Goal: Navigation & Orientation: Find specific page/section

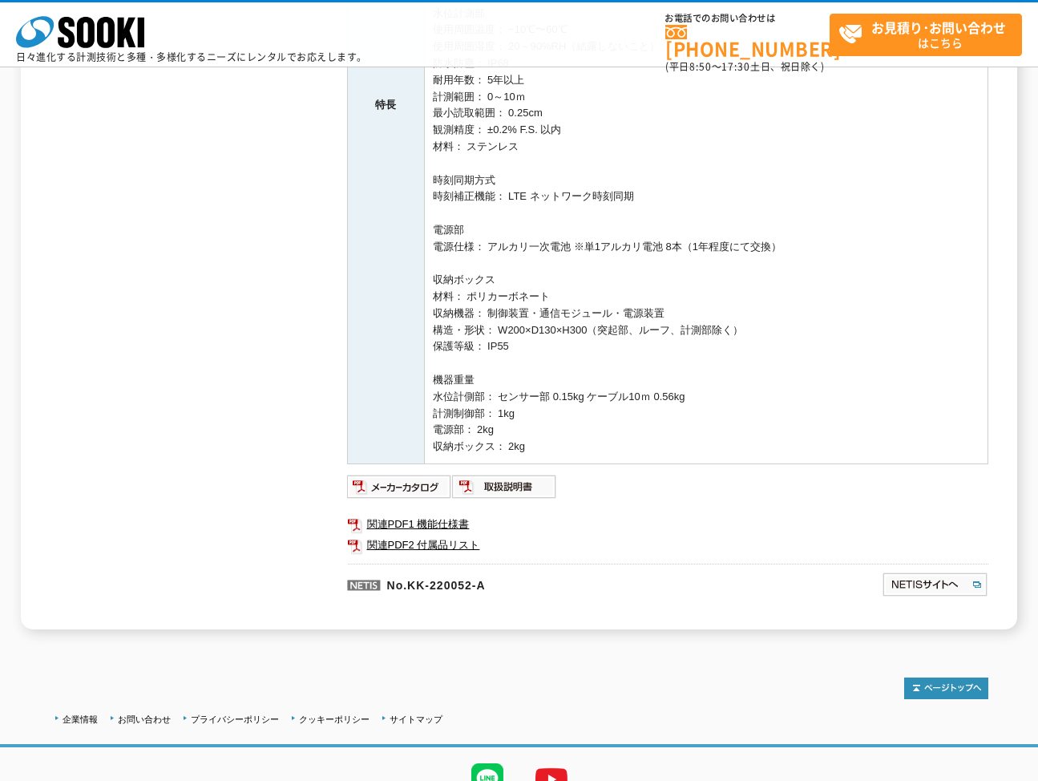
scroll to position [638, 0]
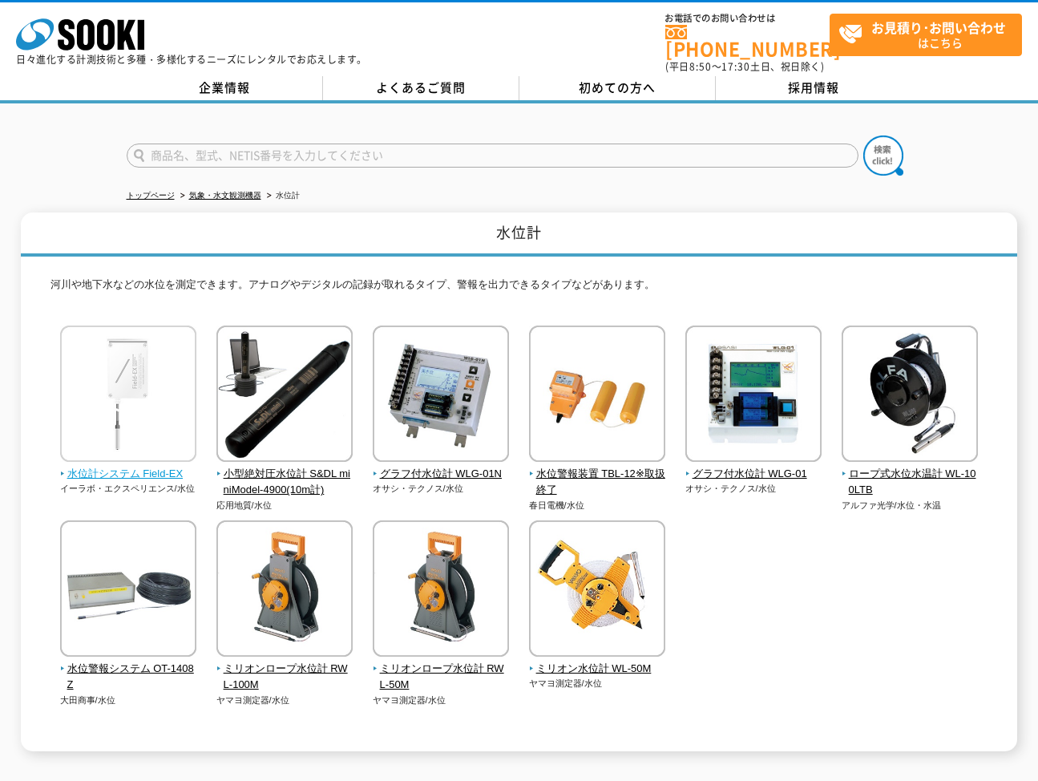
click at [143, 446] on img at bounding box center [128, 396] width 136 height 140
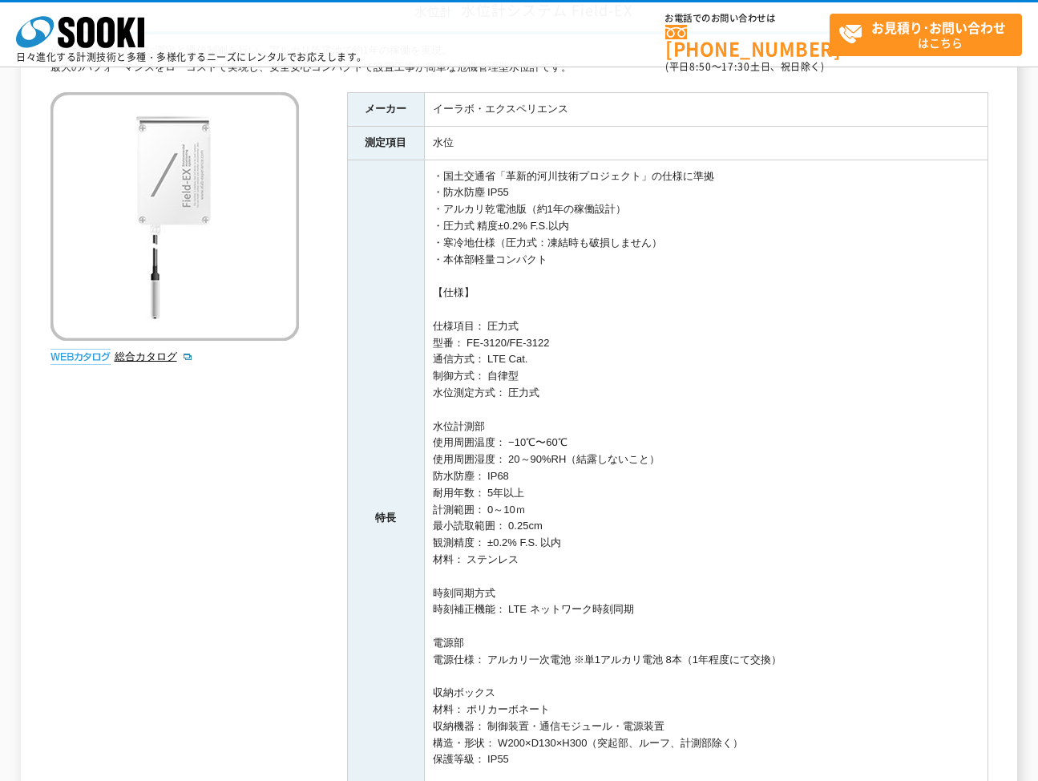
scroll to position [160, 0]
